Goal: Communication & Community: Share content

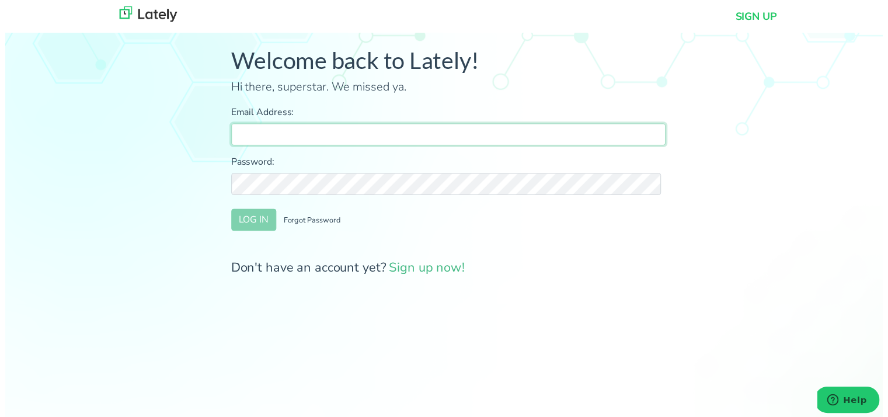
type input "[PERSON_NAME][EMAIL_ADDRESS][DOMAIN_NAME]"
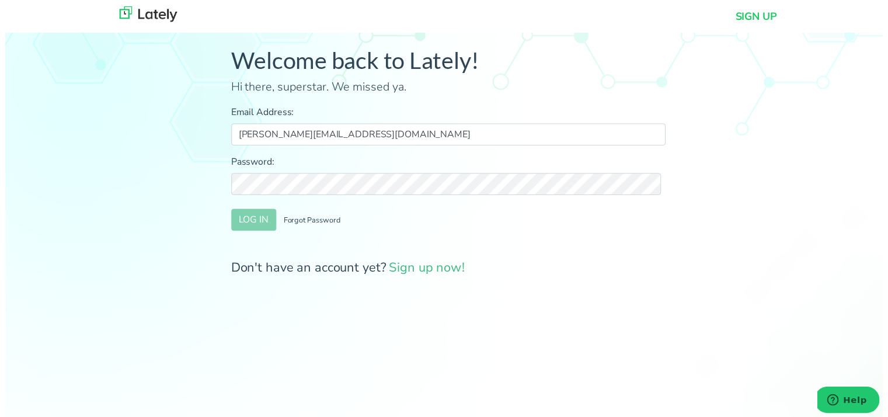
click at [871, 175] on div "Welcome back to Lately! Hi there, superstar. We missed ya. Email Address: [PERS…" at bounding box center [448, 169] width 915 height 320
click at [256, 216] on button "LOG IN" at bounding box center [252, 222] width 46 height 22
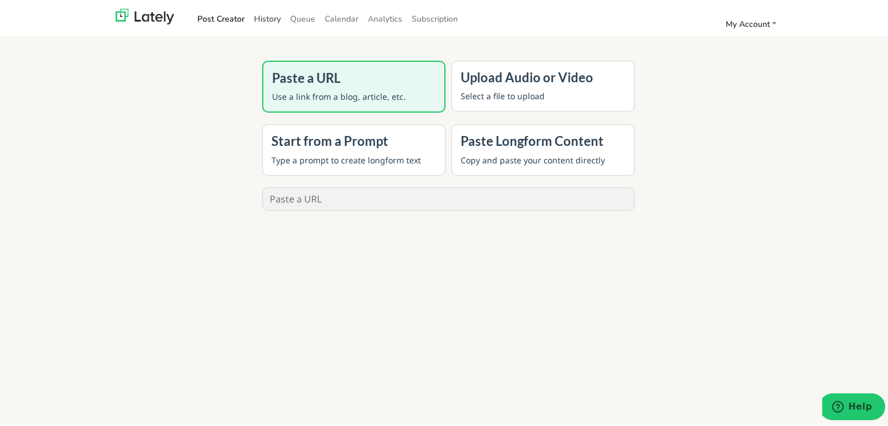
click at [263, 23] on link "History" at bounding box center [267, 16] width 36 height 19
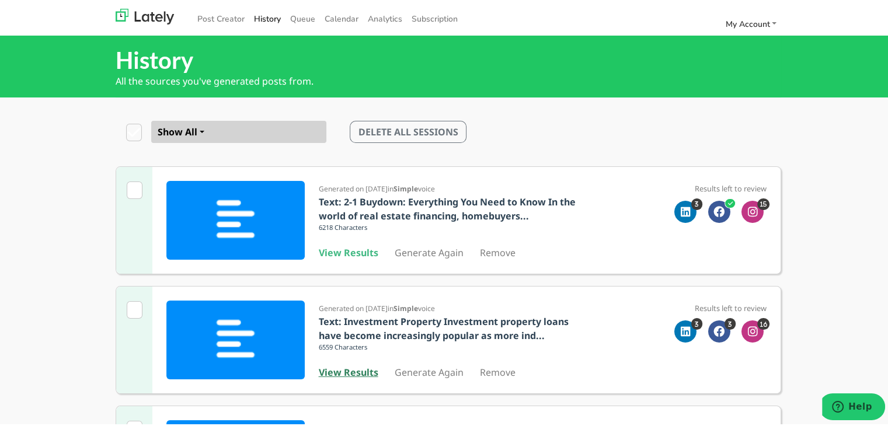
click at [345, 371] on b "View Results" at bounding box center [349, 370] width 60 height 13
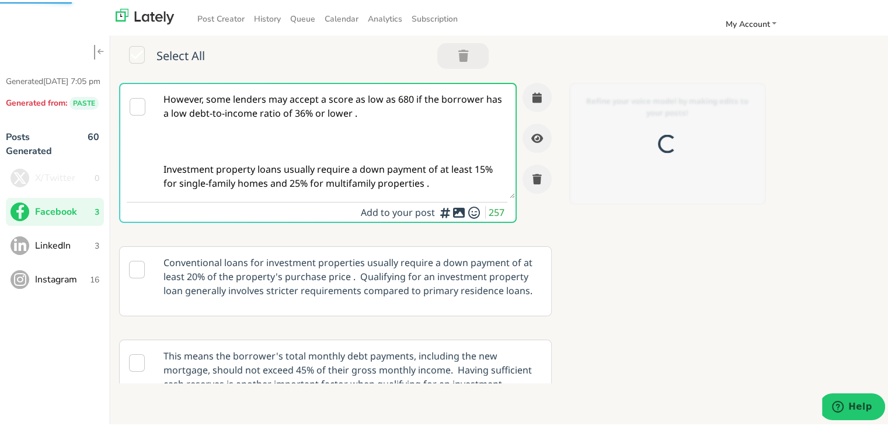
click at [332, 131] on textarea "However, some lenders may accept a score as low as 680 if the borrower has a lo…" at bounding box center [335, 139] width 360 height 114
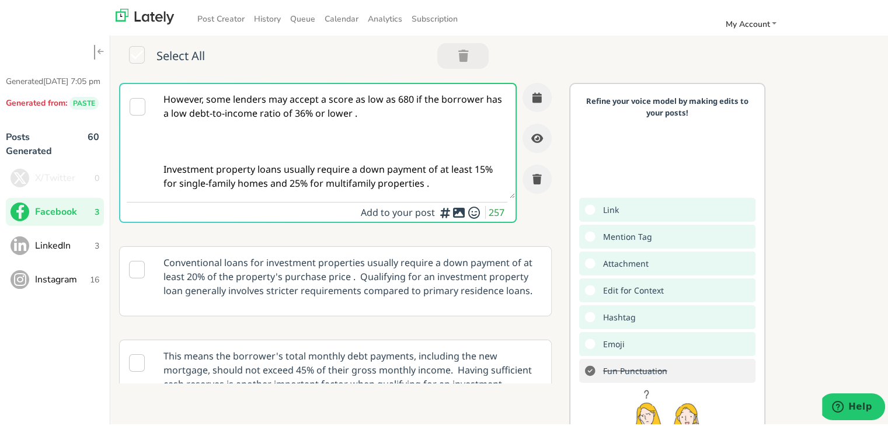
paste textarea "Thinking of buying your first home? An FHA loan could be your path forward. Cle…"
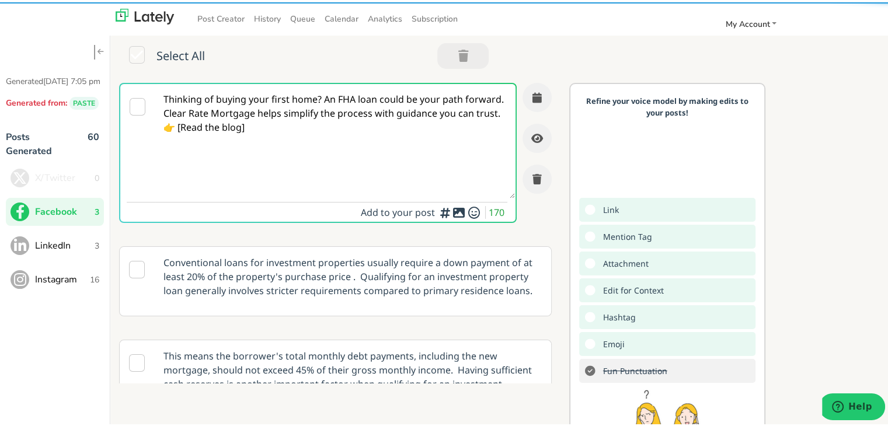
click at [217, 119] on textarea "Thinking of buying your first home? An FHA loan could be your path forward. Cle…" at bounding box center [335, 139] width 360 height 114
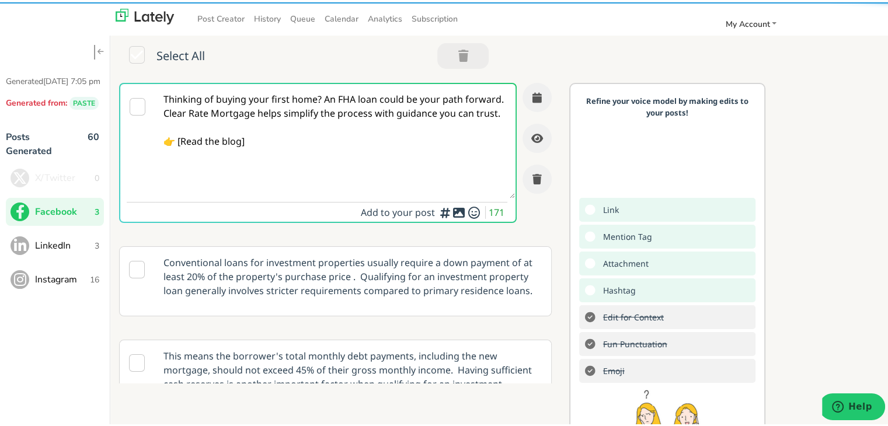
click at [179, 158] on textarea "Thinking of buying your first home? An FHA loan could be your path forward. Cle…" at bounding box center [335, 139] width 360 height 114
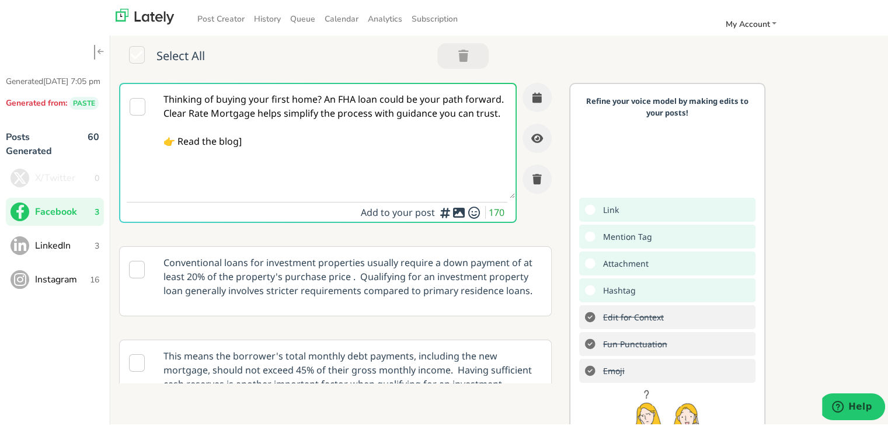
click at [245, 155] on textarea "Thinking of buying your first home? An FHA loan could be your path forward. Cle…" at bounding box center [335, 139] width 360 height 114
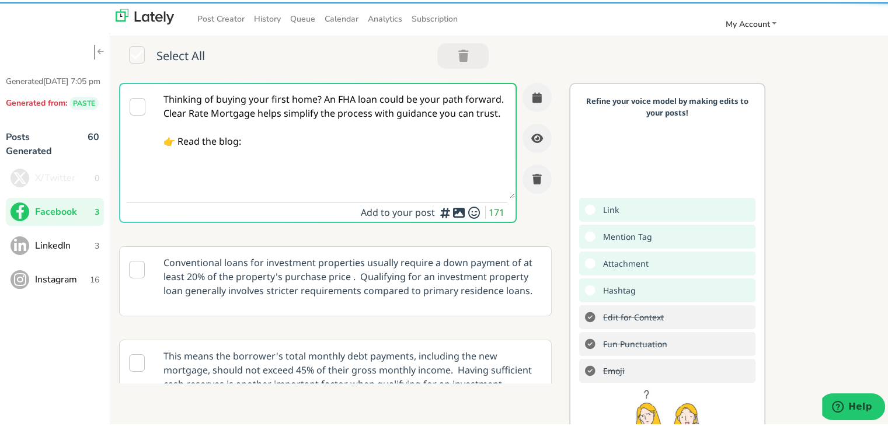
click at [322, 99] on textarea "Thinking of buying your first home? An FHA loan could be your path forward. Cle…" at bounding box center [335, 139] width 360 height 114
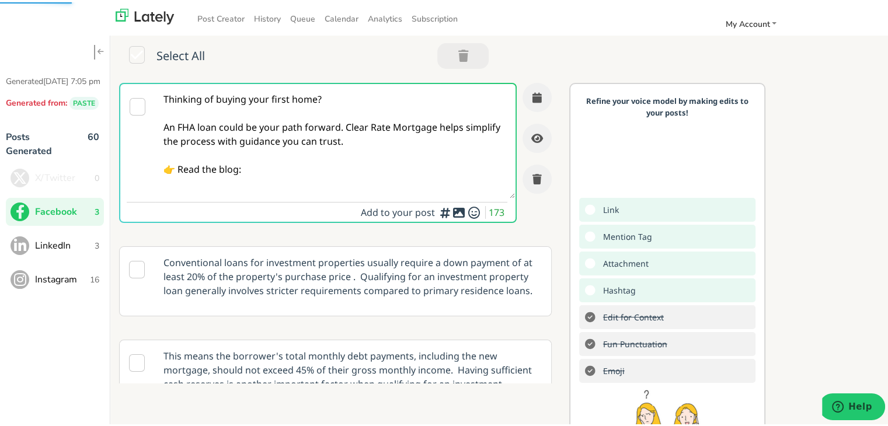
paste textarea "Self-employed, contractor, or freelancer? Clear Rate Mortgage explains exactly …"
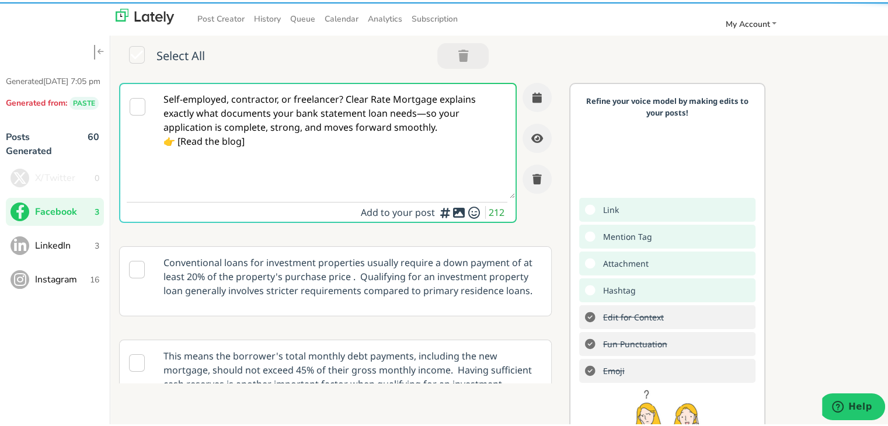
click at [341, 98] on textarea "Self-employed, contractor, or freelancer? Clear Rate Mortgage explains exactly …" at bounding box center [335, 139] width 360 height 114
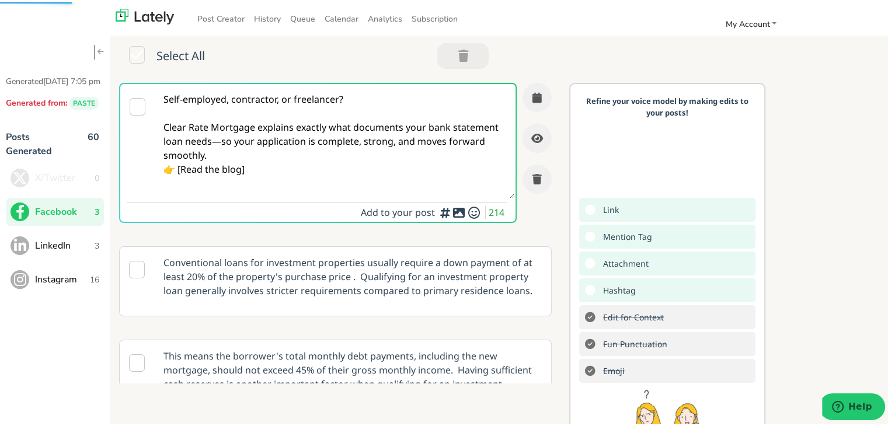
click at [266, 141] on textarea "Self-employed, contractor, or freelancer? Clear Rate Mortgage explains exactly …" at bounding box center [335, 139] width 360 height 114
click at [266, 157] on textarea "Self-employed, contractor, or freelancer? Clear Rate Mortgage explains exactly …" at bounding box center [335, 139] width 360 height 114
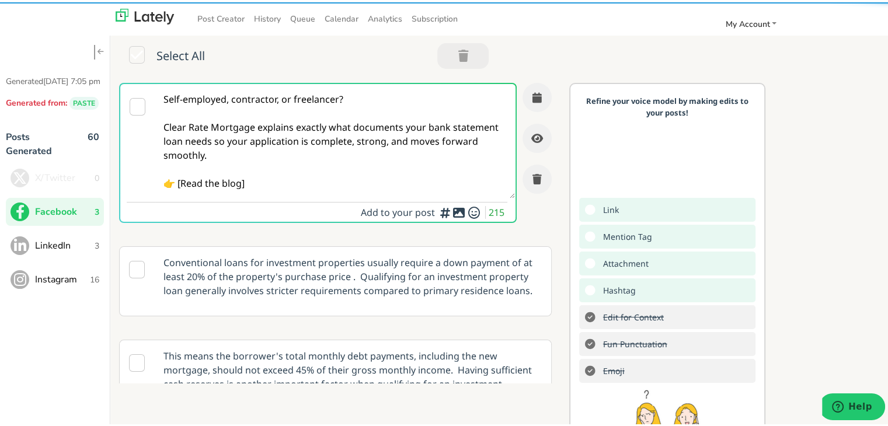
click at [180, 185] on textarea "Self-employed, contractor, or freelancer? Clear Rate Mortgage explains exactly …" at bounding box center [335, 139] width 360 height 114
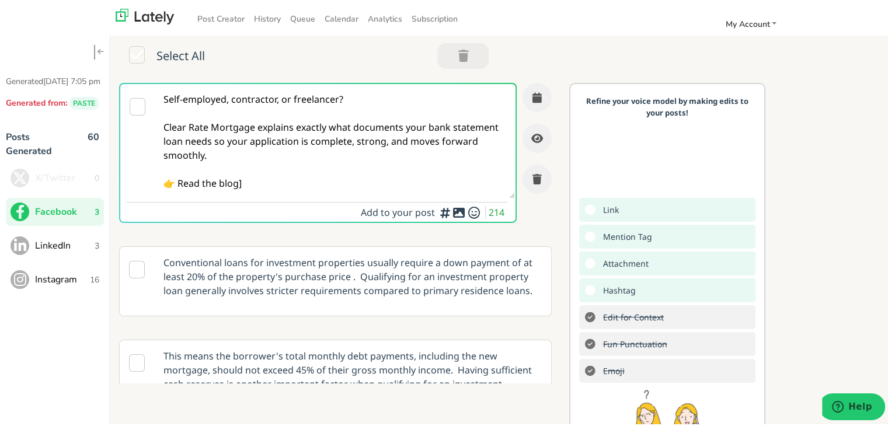
click at [275, 182] on textarea "Self-employed, contractor, or freelancer? Clear Rate Mortgage explains exactly …" at bounding box center [335, 139] width 360 height 114
paste textarea "[URL][DOMAIN_NAME]"
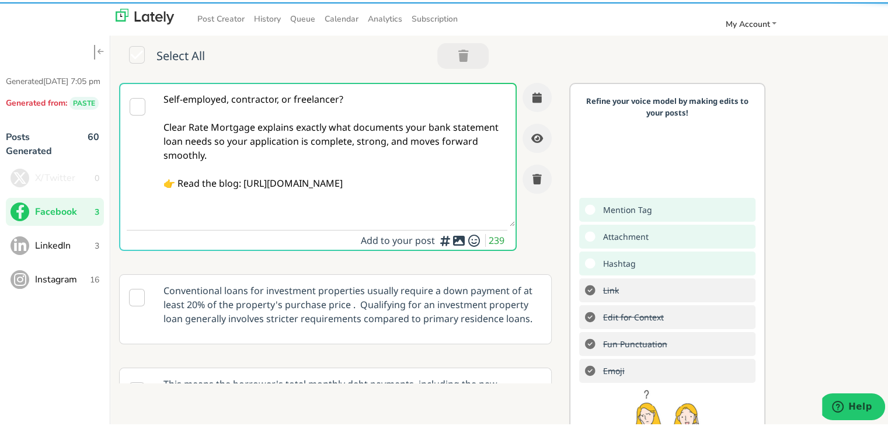
type textarea "Self-employed, contractor, or freelancer? Clear Rate Mortgage explains exactly …"
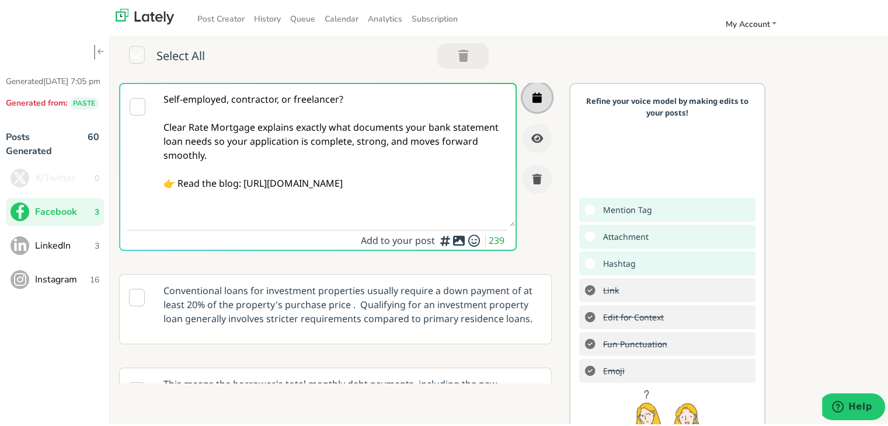
click at [533, 94] on icon "button" at bounding box center [537, 95] width 9 height 11
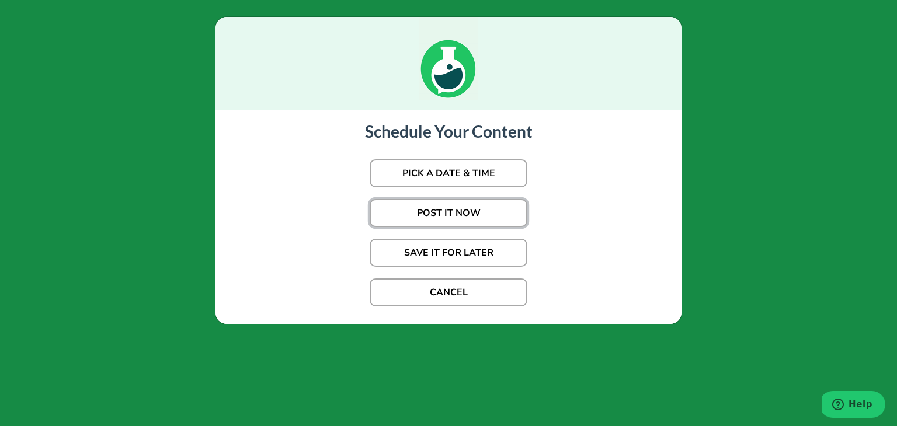
click at [477, 223] on button "POST IT NOW" at bounding box center [449, 213] width 158 height 28
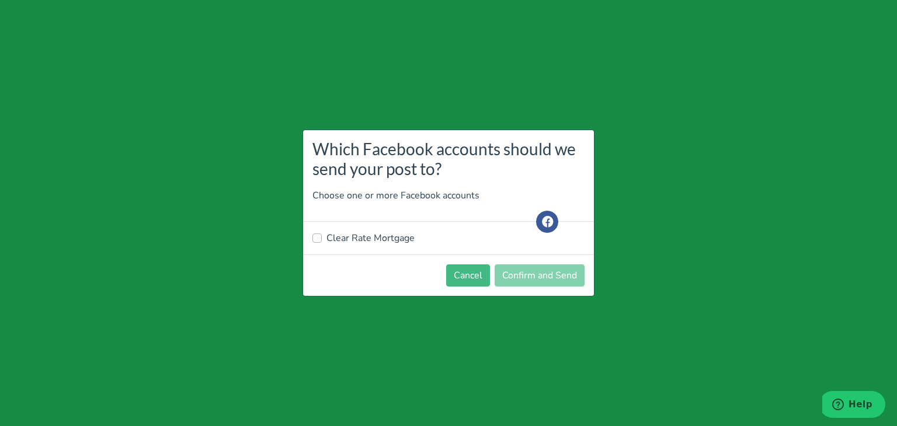
click at [369, 239] on label "Clear Rate Mortgage" at bounding box center [371, 238] width 88 height 14
click at [322, 239] on input "Clear Rate Mortgage" at bounding box center [316, 237] width 9 height 12
checkbox input "true"
click at [519, 279] on button "Confirm and Send" at bounding box center [540, 276] width 90 height 22
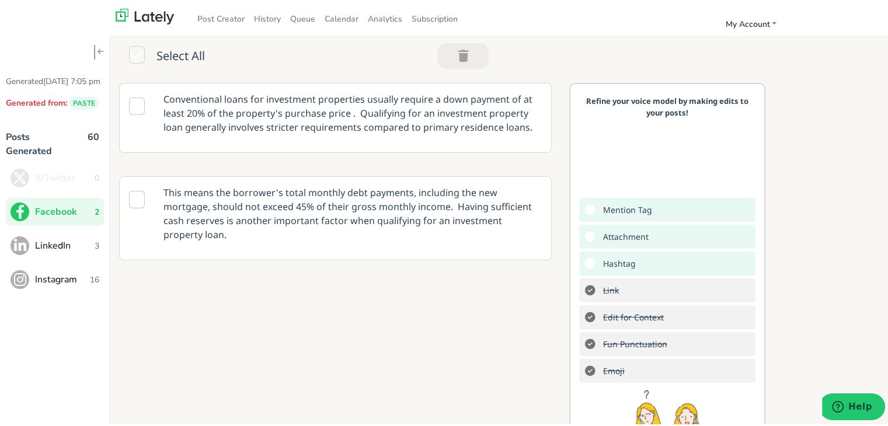
click at [85, 248] on button "LinkedIn 3" at bounding box center [55, 244] width 98 height 28
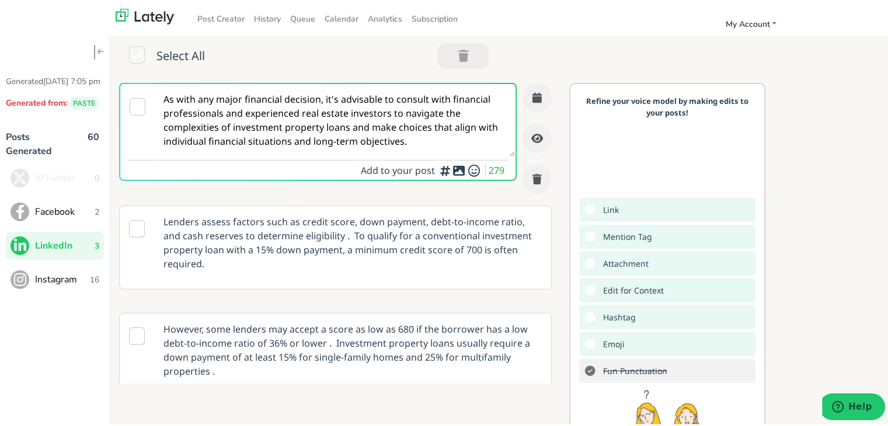
click at [276, 134] on textarea "As with any major financial decision, it's advisable to consult with financial …" at bounding box center [335, 118] width 360 height 72
paste textarea "If you’re using bank statements instead of traditional income for your home loa…"
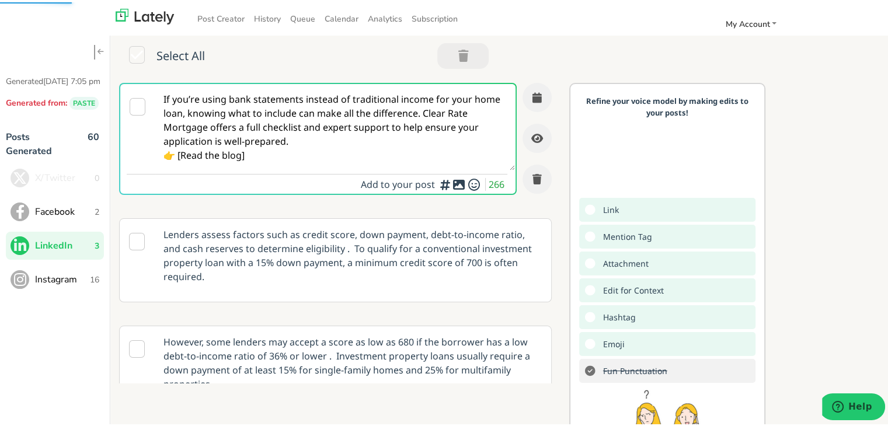
click at [178, 150] on textarea "If you’re using bank statements instead of traditional income for your home loa…" at bounding box center [335, 125] width 360 height 86
click at [183, 157] on textarea "If you’re using bank statements instead of traditional income for your home loa…" at bounding box center [335, 125] width 360 height 86
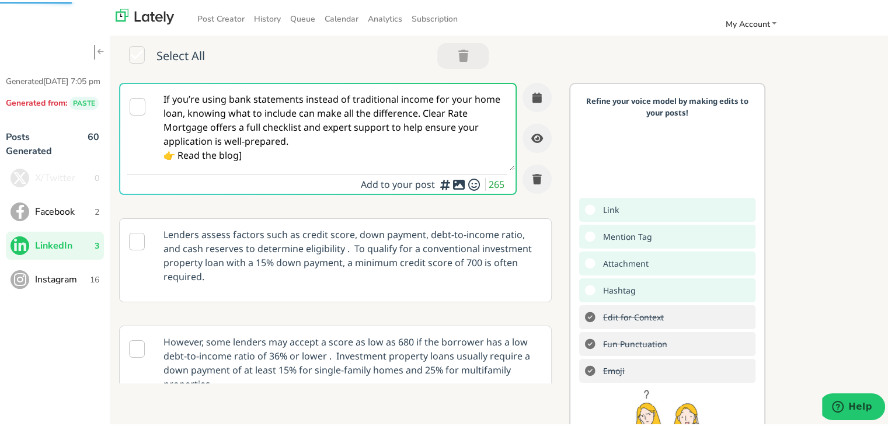
click at [275, 154] on textarea "If you’re using bank statements instead of traditional income for your home loa…" at bounding box center [335, 125] width 360 height 86
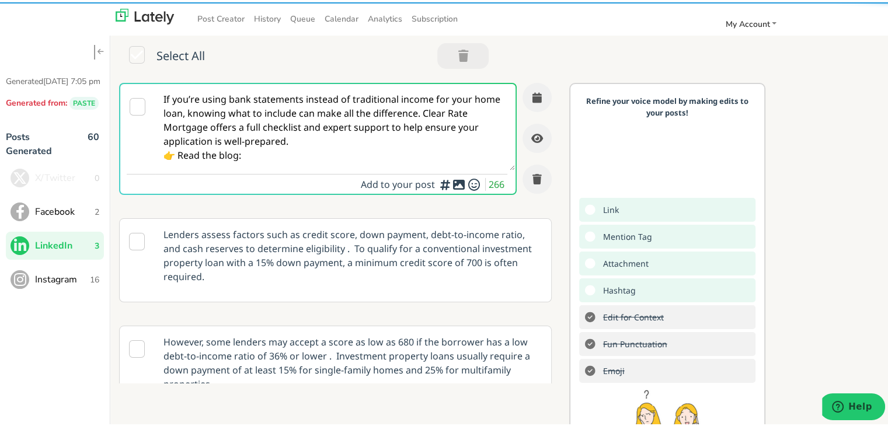
click at [446, 110] on textarea "If you’re using bank statements instead of traditional income for your home loa…" at bounding box center [335, 125] width 360 height 86
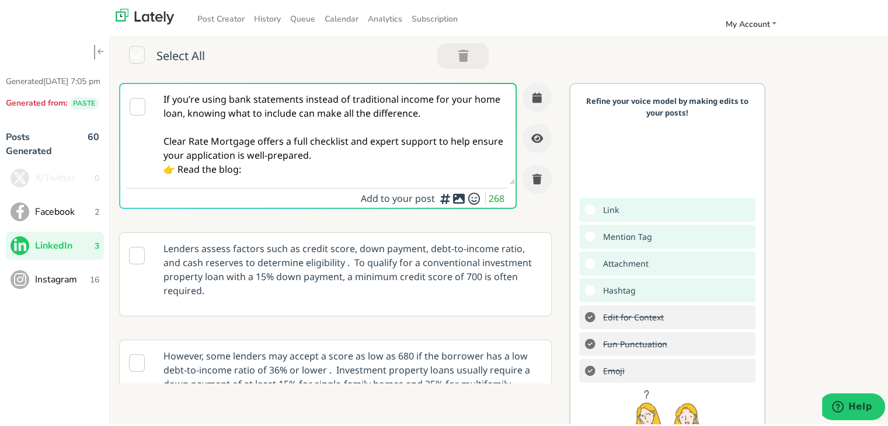
click at [401, 157] on textarea "If you’re using bank statements instead of traditional income for your home loa…" at bounding box center [335, 132] width 360 height 100
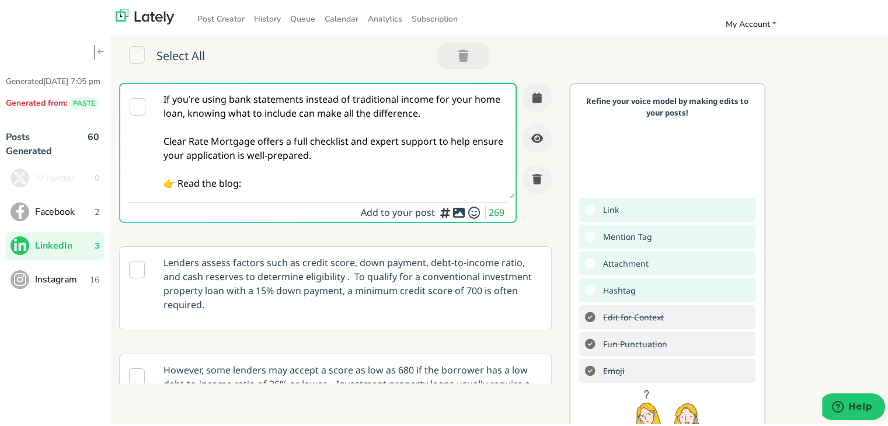
click at [344, 176] on textarea "If you’re using bank statements instead of traditional income for your home loa…" at bounding box center [335, 139] width 360 height 114
paste textarea "[URL][DOMAIN_NAME]"
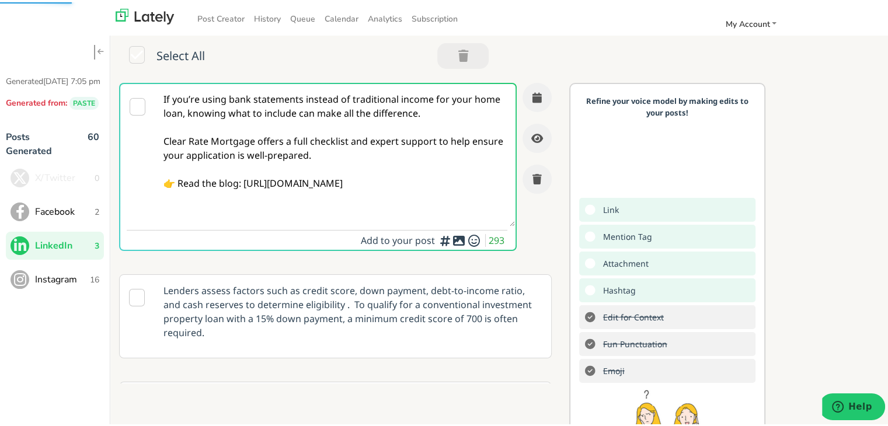
type textarea "If you’re using bank statements instead of traditional income for your home loa…"
click at [411, 141] on textarea "If you’re using bank statements instead of traditional income for your home loa…" at bounding box center [335, 153] width 360 height 143
click at [533, 92] on icon "button" at bounding box center [537, 95] width 9 height 11
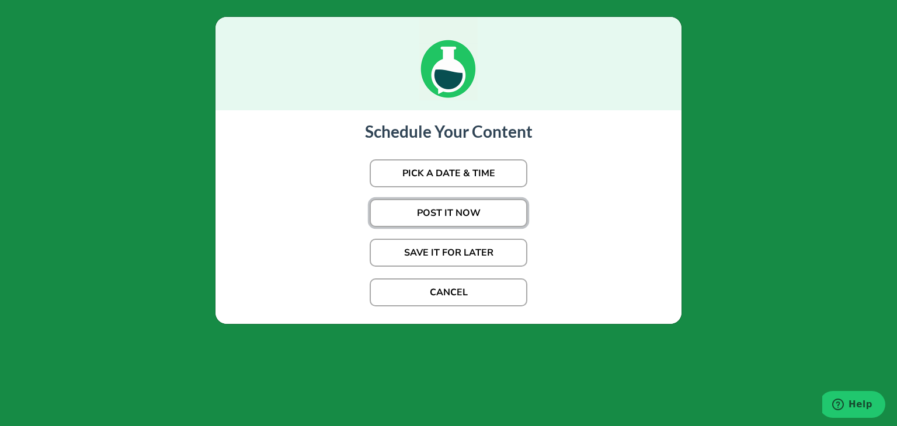
click at [425, 216] on button "POST IT NOW" at bounding box center [449, 213] width 158 height 28
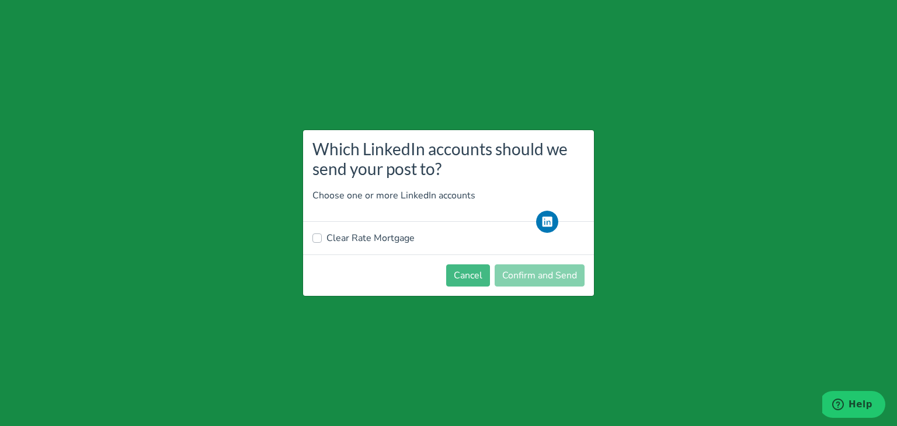
click at [362, 239] on label "Clear Rate Mortgage" at bounding box center [371, 238] width 88 height 14
click at [322, 239] on input "Clear Rate Mortgage" at bounding box center [316, 237] width 9 height 12
checkbox input "true"
click at [570, 279] on button "Confirm and Send" at bounding box center [540, 276] width 90 height 22
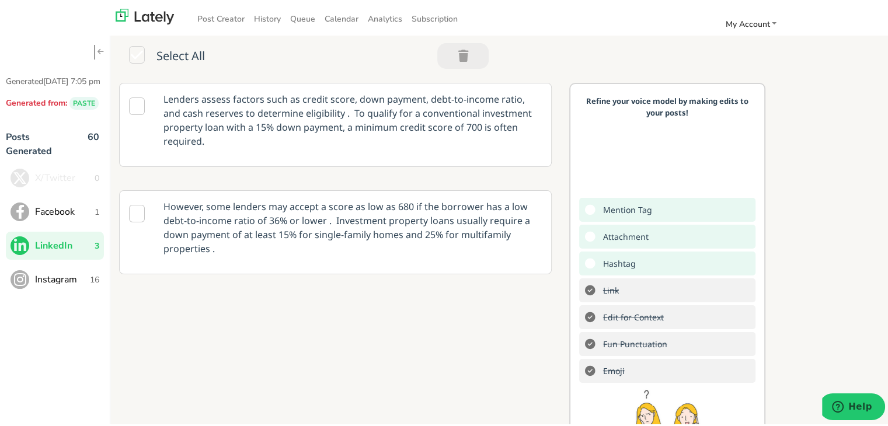
click at [95, 216] on span "1" at bounding box center [97, 210] width 5 height 12
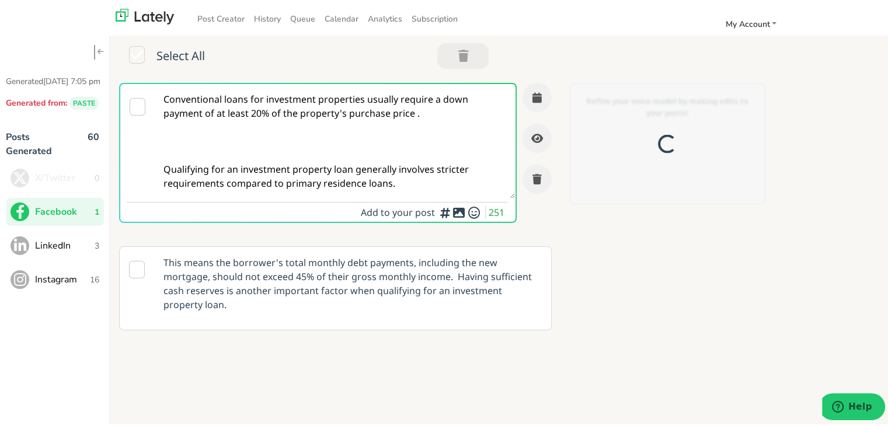
paste textarea "Getting ready to apply for a mortgage? Learn how organized bank statements can …"
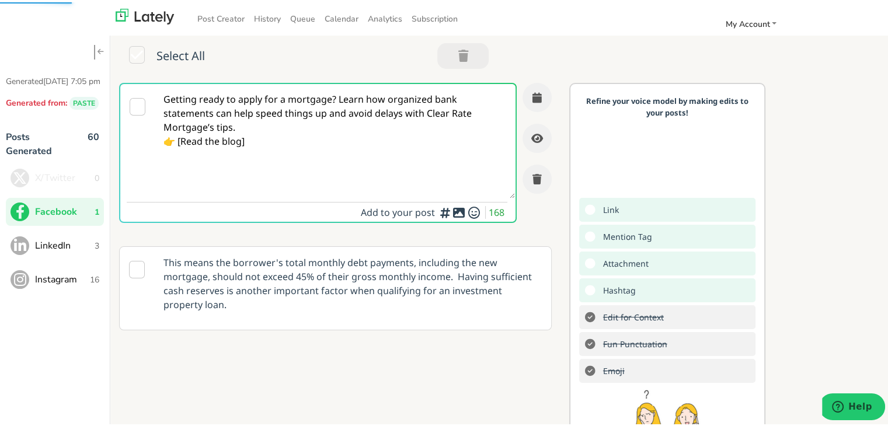
click at [335, 98] on textarea "Getting ready to apply for a mortgage? Learn how organized bank statements can …" at bounding box center [335, 139] width 360 height 114
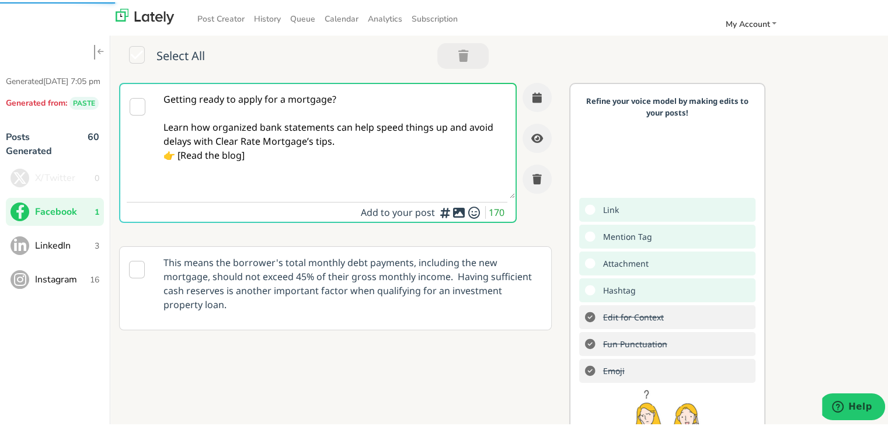
click at [366, 134] on textarea "Getting ready to apply for a mortgage? Learn how organized bank statements can …" at bounding box center [335, 139] width 360 height 114
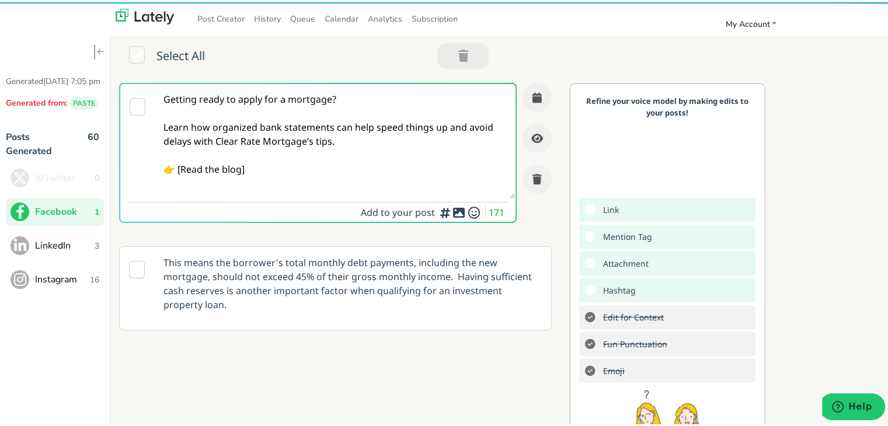
click at [260, 172] on textarea "Getting ready to apply for a mortgage? Learn how organized bank statements can …" at bounding box center [335, 139] width 360 height 114
click at [181, 171] on textarea "Getting ready to apply for a mortgage? Learn how organized bank statements can …" at bounding box center [335, 139] width 360 height 114
click at [285, 174] on textarea "Getting ready to apply for a mortgage? Learn how organized bank statements can …" at bounding box center [335, 139] width 360 height 114
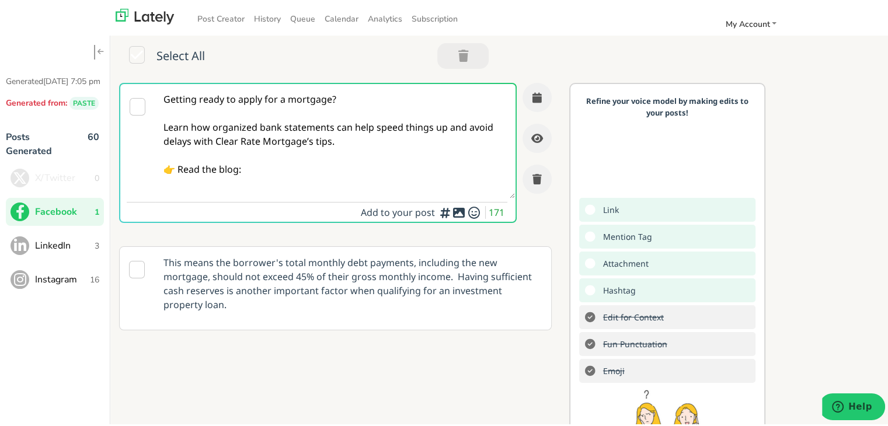
paste textarea "[URL][DOMAIN_NAME]"
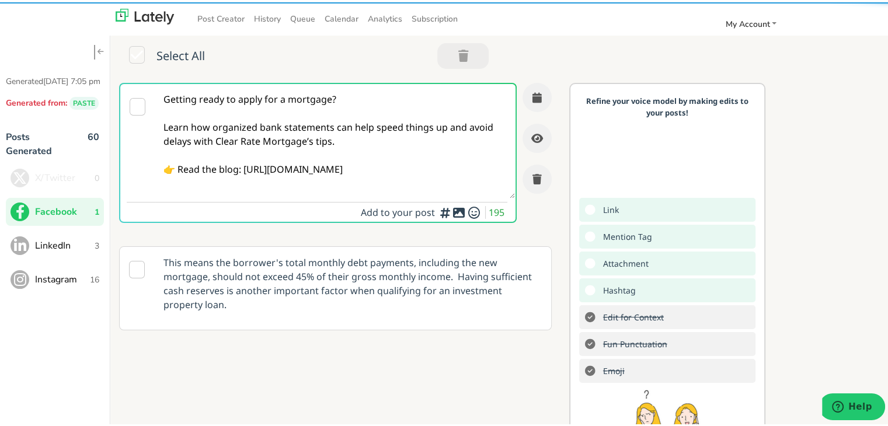
type textarea "Getting ready to apply for a mortgage? Learn how organized bank statements can …"
click at [533, 94] on icon "button" at bounding box center [537, 95] width 9 height 11
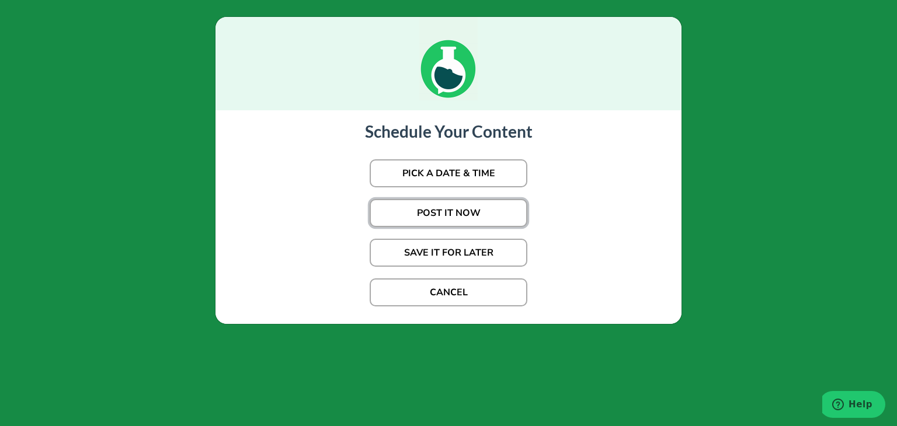
click at [465, 213] on button "POST IT NOW" at bounding box center [449, 213] width 158 height 28
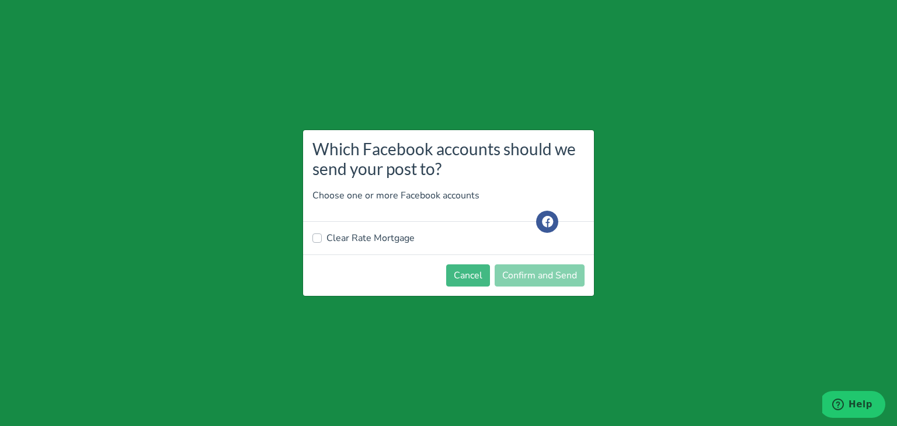
click at [362, 246] on div "Clear Rate Mortgage" at bounding box center [448, 238] width 291 height 33
click at [362, 239] on label "Clear Rate Mortgage" at bounding box center [371, 238] width 88 height 14
click at [322, 239] on input "Clear Rate Mortgage" at bounding box center [316, 237] width 9 height 12
checkbox input "true"
drag, startPoint x: 515, startPoint y: 274, endPoint x: 511, endPoint y: 350, distance: 76.0
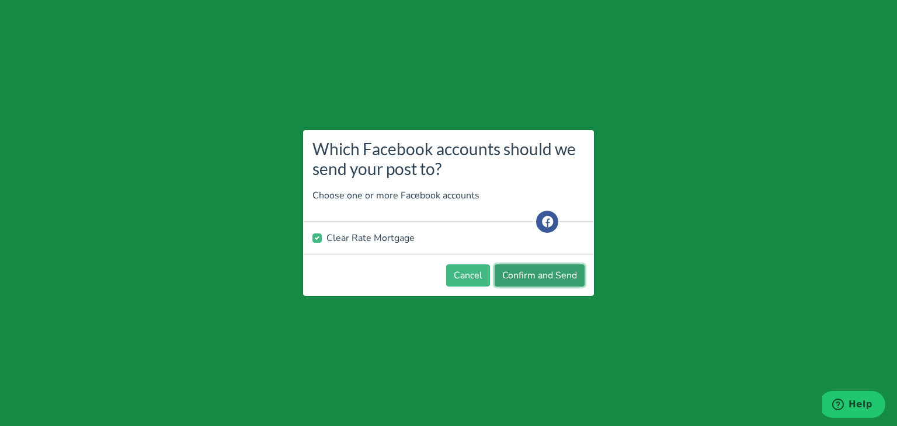
click at [515, 274] on button "Confirm and Send" at bounding box center [540, 276] width 90 height 22
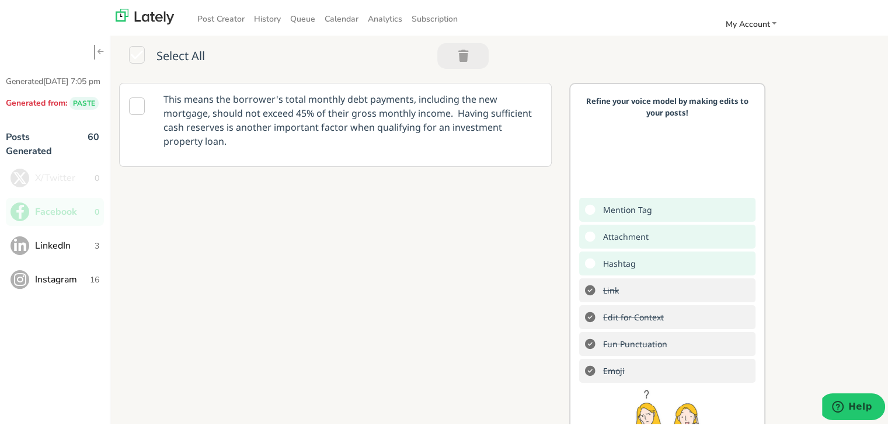
click at [876, 117] on div "This means the borrower's total monthly debt payments, including the new mortga…" at bounding box center [503, 299] width 787 height 437
click at [59, 251] on span "LinkedIn" at bounding box center [65, 244] width 60 height 14
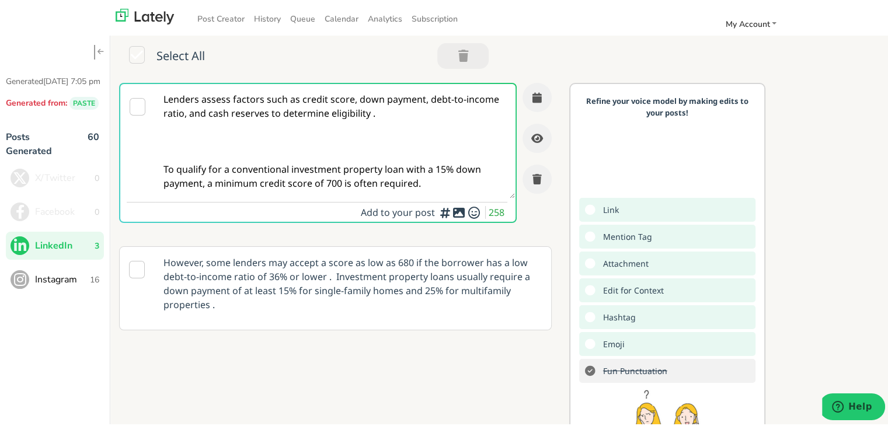
paste textarea "In a mortgage application? Clear Rate Mortgage offers guidance on what bank sta…"
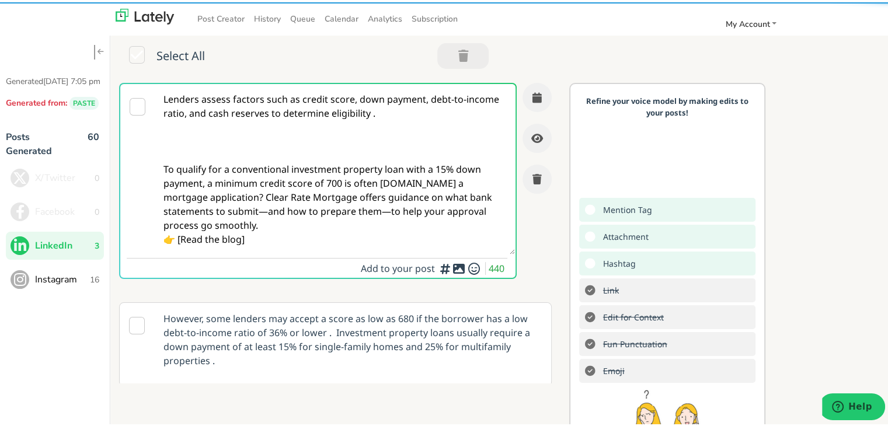
paste textarea
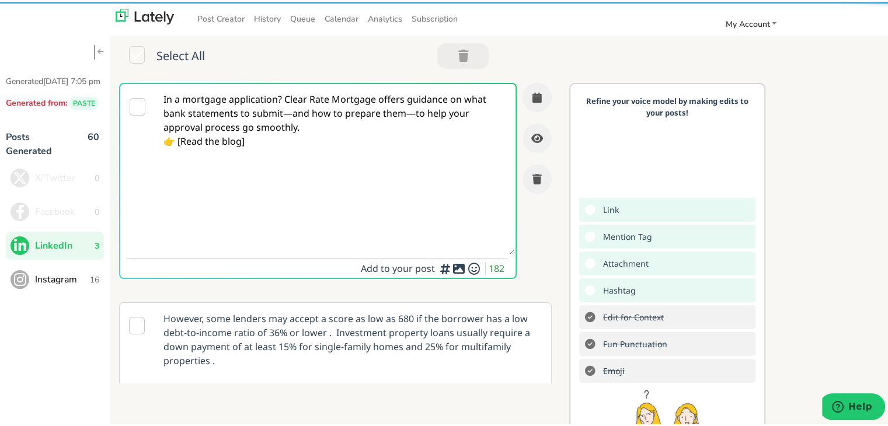
click at [282, 92] on textarea "In a mortgage application? Clear Rate Mortgage offers guidance on what bank sta…" at bounding box center [335, 167] width 360 height 171
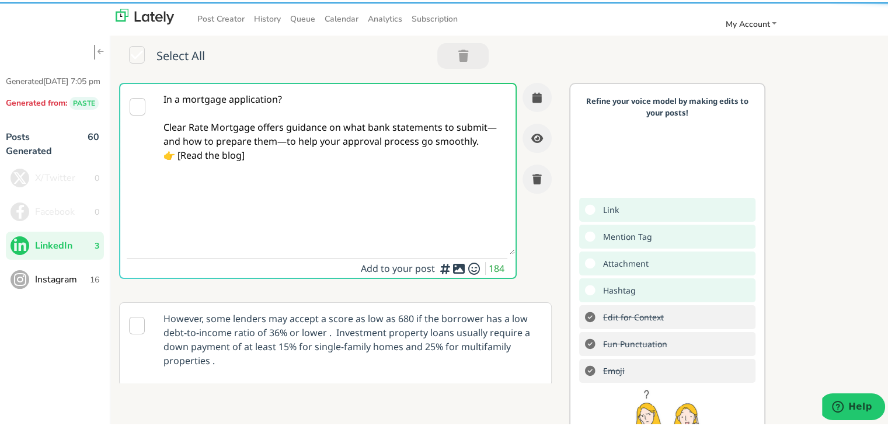
click at [282, 144] on textarea "In a mortgage application? Clear Rate Mortgage offers guidance on what bank sta…" at bounding box center [335, 167] width 360 height 171
click at [489, 129] on textarea "In a mortgage application? Clear Rate Mortgage offers guidance on what bank sta…" at bounding box center [335, 167] width 360 height 171
click at [469, 142] on textarea "In a mortgage application? Clear Rate Mortgage offers guidance on what bank sta…" at bounding box center [335, 167] width 360 height 171
click at [180, 168] on textarea "In a mortgage application? Clear Rate Mortgage offers guidance on what bank sta…" at bounding box center [335, 167] width 360 height 171
click at [269, 168] on textarea "In a mortgage application? Clear Rate Mortgage offers guidance on what bank sta…" at bounding box center [335, 167] width 360 height 171
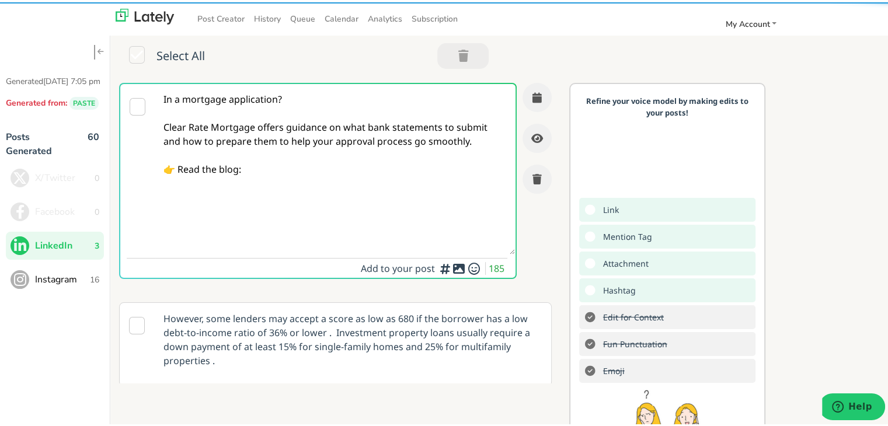
paste textarea "[URL][DOMAIN_NAME]"
type textarea "In a mortgage application? Clear Rate Mortgage offers guidance on what bank sta…"
click at [386, 217] on textarea "In a mortgage application? Clear Rate Mortgage offers guidance on what bank sta…" at bounding box center [335, 167] width 360 height 171
click at [533, 96] on icon "button" at bounding box center [537, 95] width 9 height 11
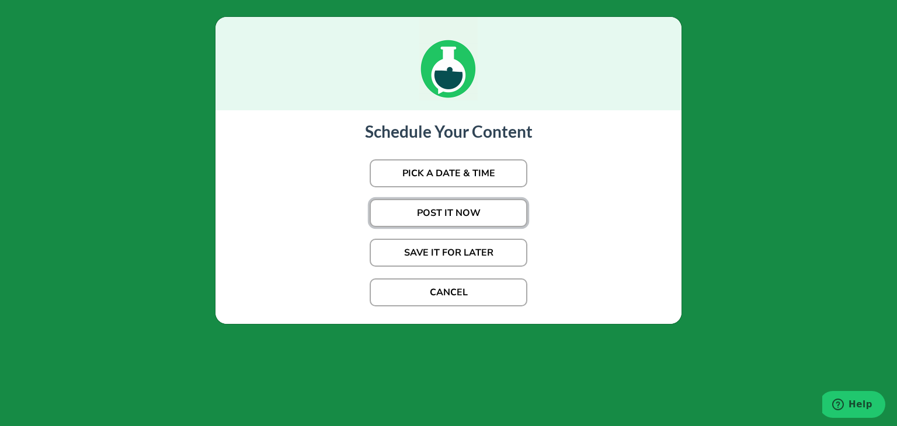
click at [433, 213] on button "POST IT NOW" at bounding box center [449, 213] width 158 height 28
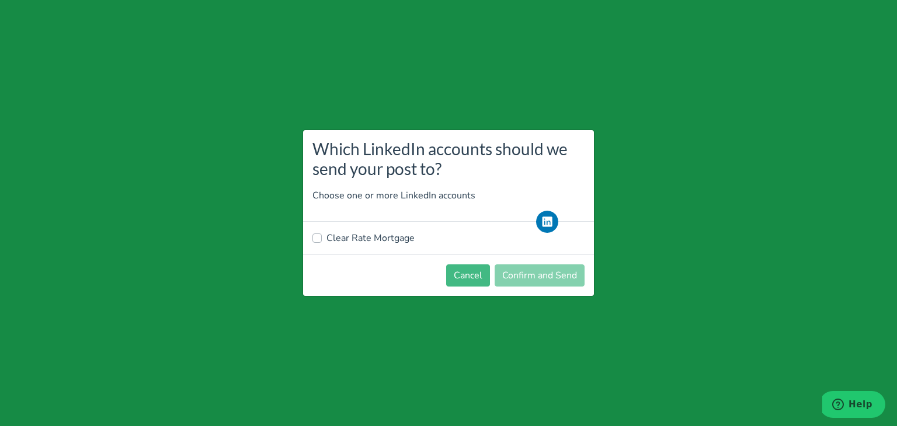
click at [388, 237] on label "Clear Rate Mortgage" at bounding box center [371, 238] width 88 height 14
click at [322, 237] on input "Clear Rate Mortgage" at bounding box center [316, 237] width 9 height 12
checkbox input "true"
click at [544, 273] on button "Confirm and Send" at bounding box center [540, 276] width 90 height 22
